Goal: Navigation & Orientation: Find specific page/section

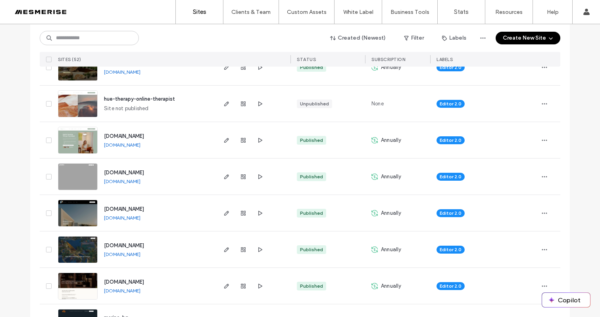
scroll to position [429, 0]
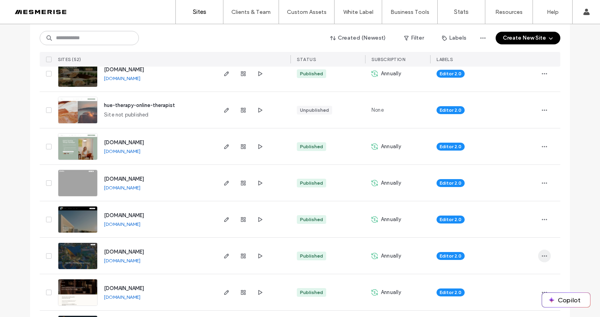
click at [543, 258] on icon "button" at bounding box center [544, 256] width 6 height 6
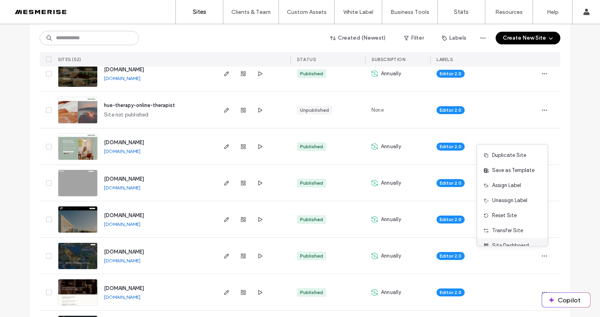
scroll to position [25, 0]
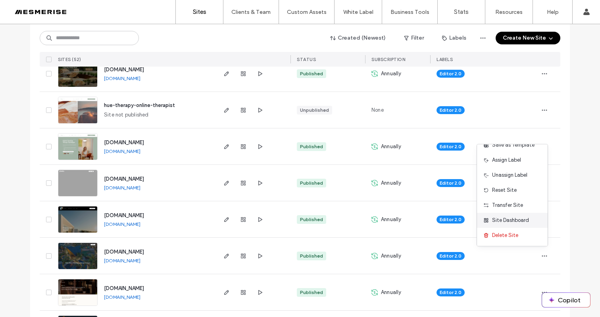
click at [502, 223] on span "Site Dashboard" at bounding box center [510, 221] width 37 height 8
